Goal: Task Accomplishment & Management: Manage account settings

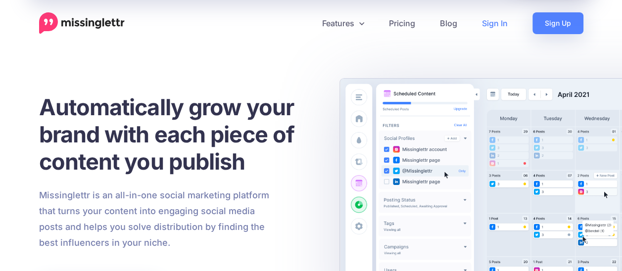
click at [499, 25] on link "Sign In" at bounding box center [495, 23] width 50 height 22
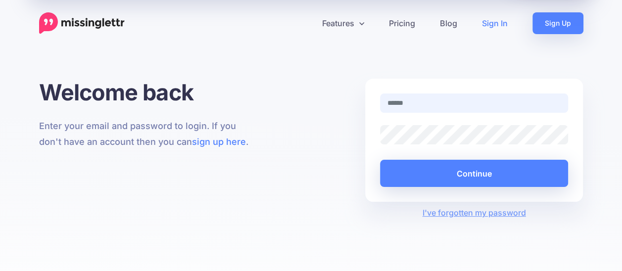
click at [426, 104] on input "text" at bounding box center [474, 103] width 189 height 19
type input "**********"
